Goal: Transaction & Acquisition: Purchase product/service

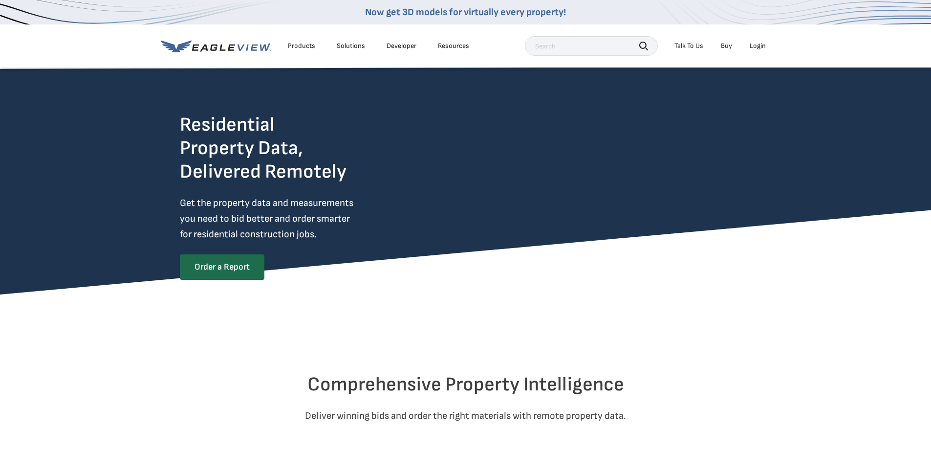
click at [243, 264] on link "Order a Report" at bounding box center [222, 266] width 85 height 25
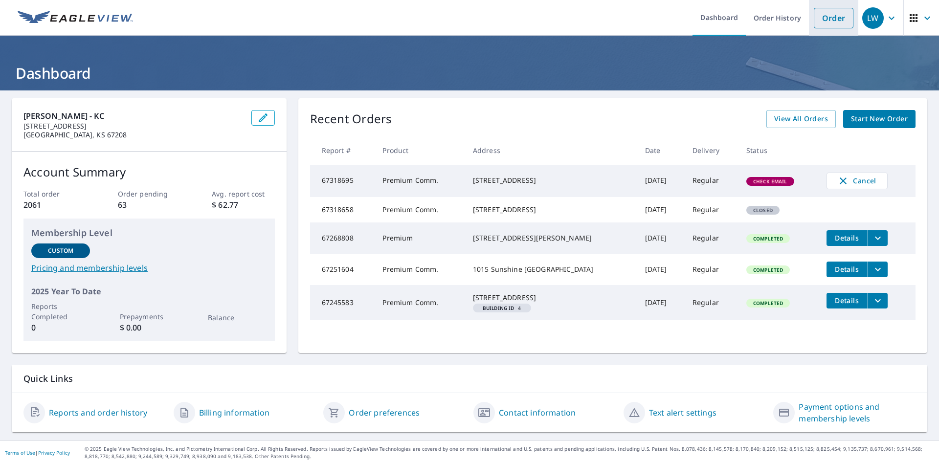
click at [818, 21] on link "Order" at bounding box center [834, 18] width 40 height 21
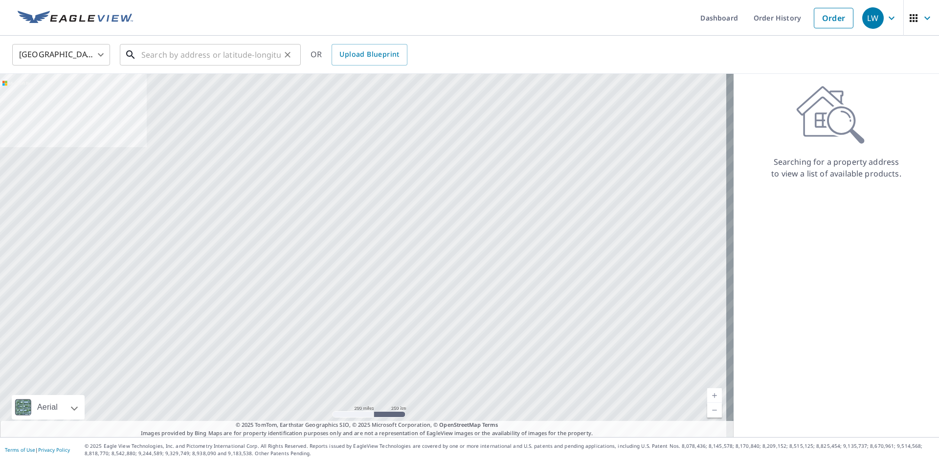
click at [181, 60] on input "text" at bounding box center [210, 54] width 139 height 27
paste input "4101 N Pecos St Denver, CO 80211"
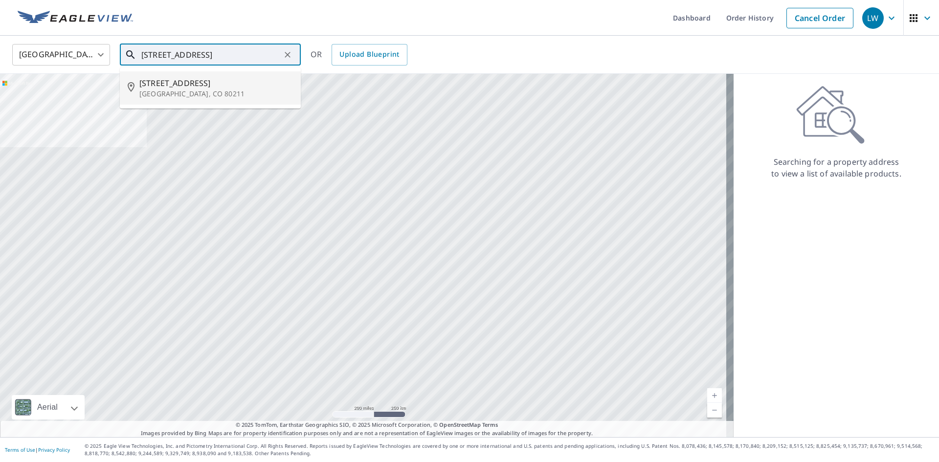
click at [163, 86] on span "4101 Pecos St" at bounding box center [216, 83] width 154 height 12
type input "4101 Pecos St Denver, CO 80211"
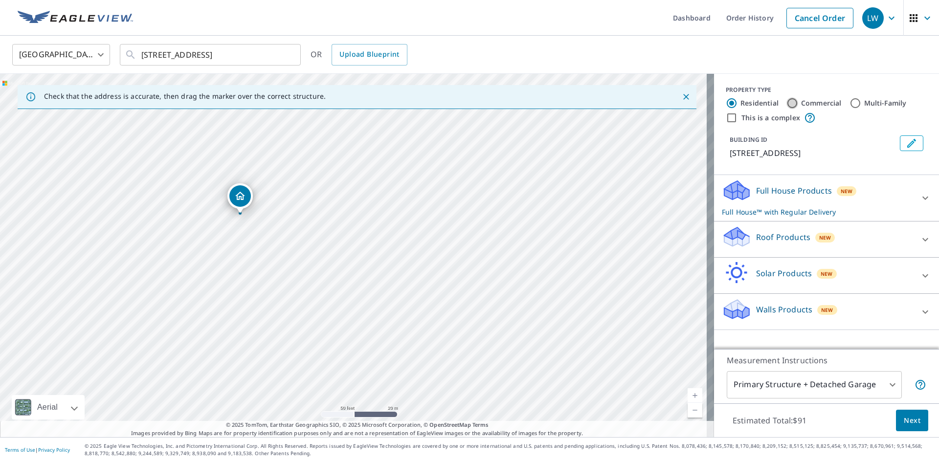
click at [786, 101] on input "Commercial" at bounding box center [792, 103] width 12 height 12
radio input "true"
type input "4"
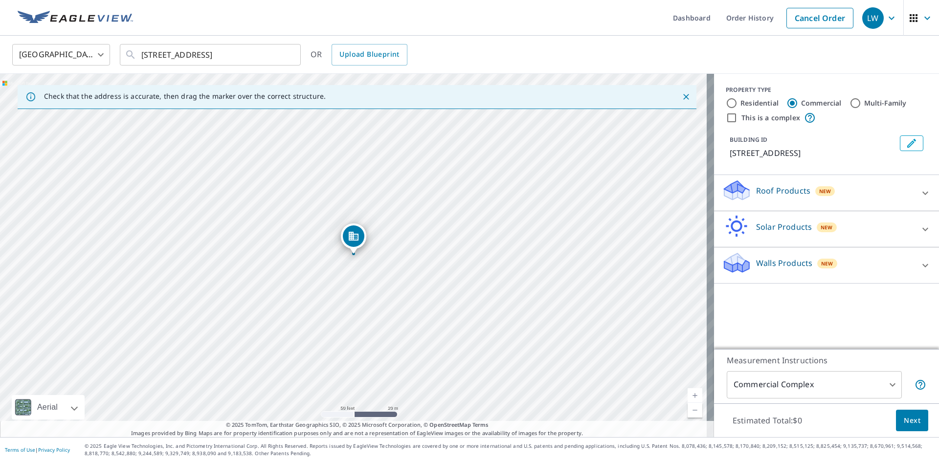
click at [756, 191] on p "Roof Products" at bounding box center [783, 191] width 54 height 12
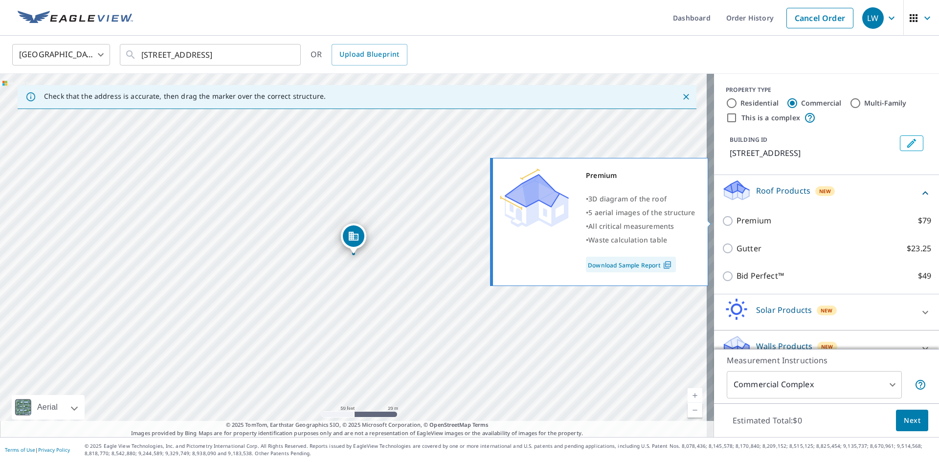
click at [722, 222] on input "Premium $79" at bounding box center [729, 221] width 15 height 12
checkbox input "true"
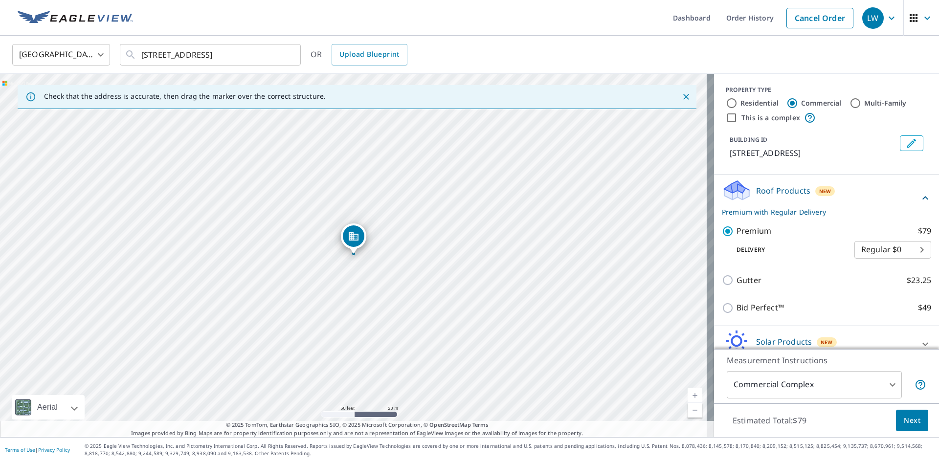
click at [904, 422] on span "Next" at bounding box center [912, 421] width 17 height 12
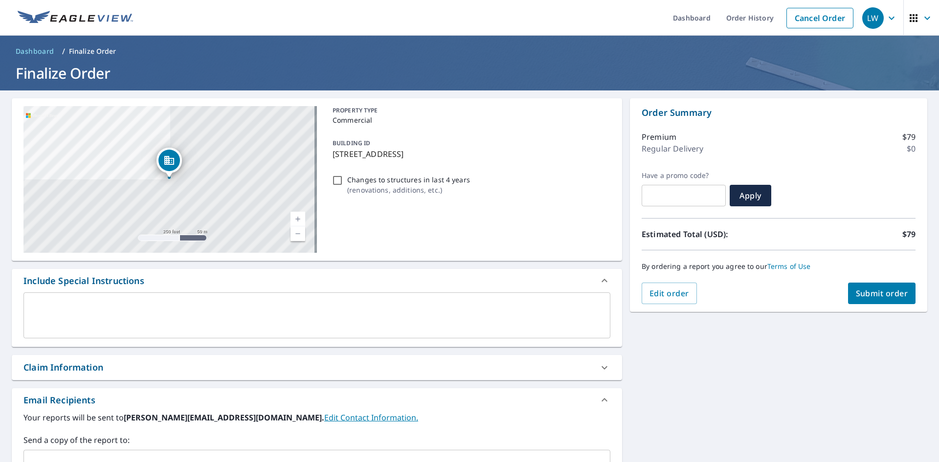
scroll to position [154, 0]
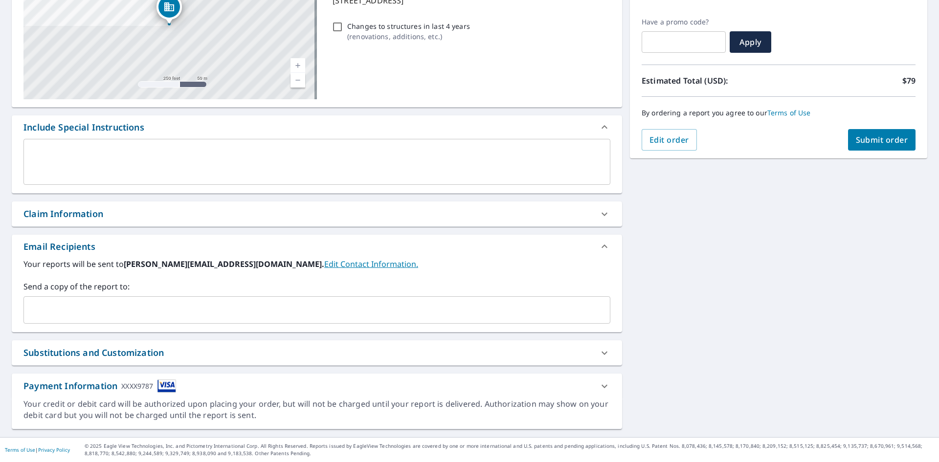
click at [269, 298] on div "​" at bounding box center [316, 309] width 587 height 27
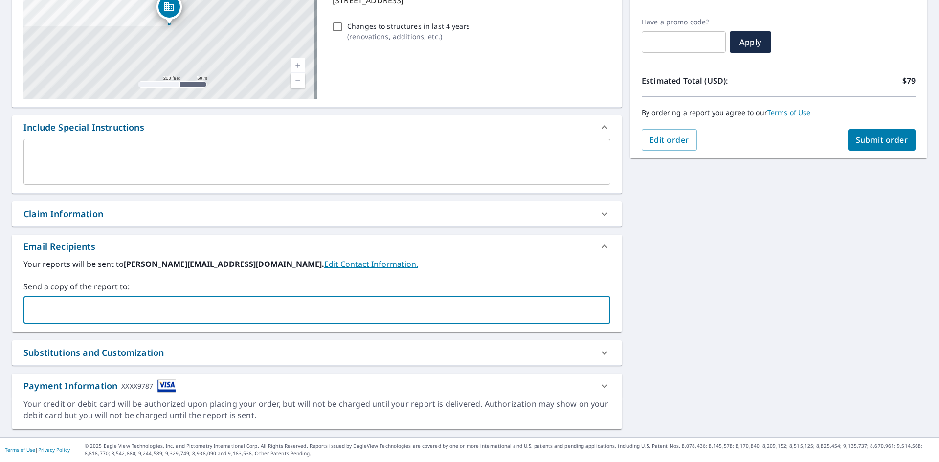
click at [267, 302] on input "text" at bounding box center [309, 310] width 563 height 19
type input "leighann.white@farharoofing.com"
checkbox input "true"
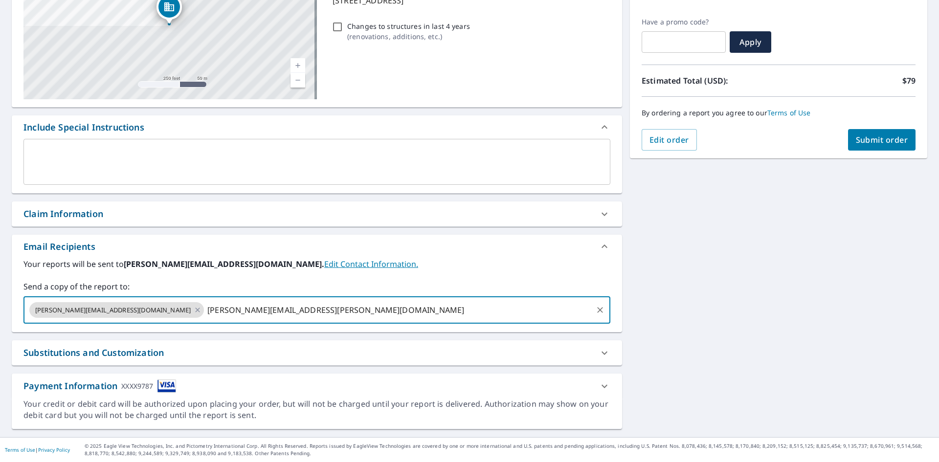
type input "brian.teter@farharoofing.com"
click at [865, 136] on span "Submit order" at bounding box center [882, 139] width 52 height 11
checkbox input "true"
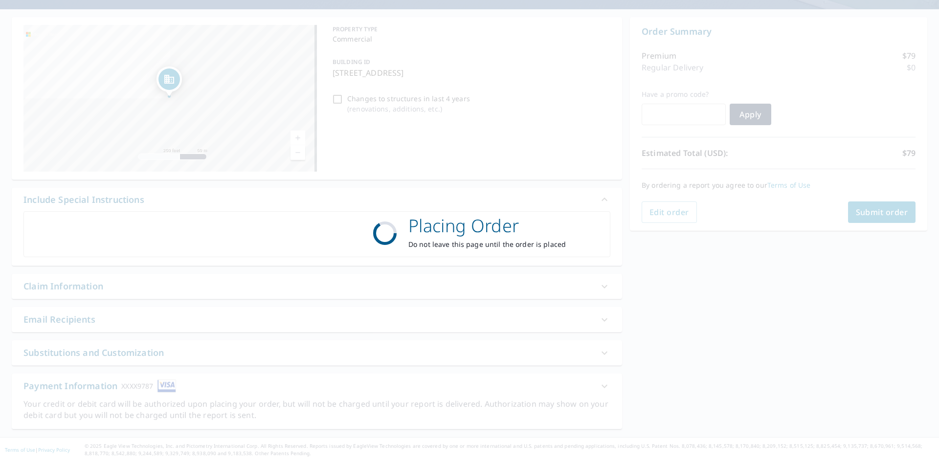
scroll to position [81, 0]
